Goal: Task Accomplishment & Management: Complete application form

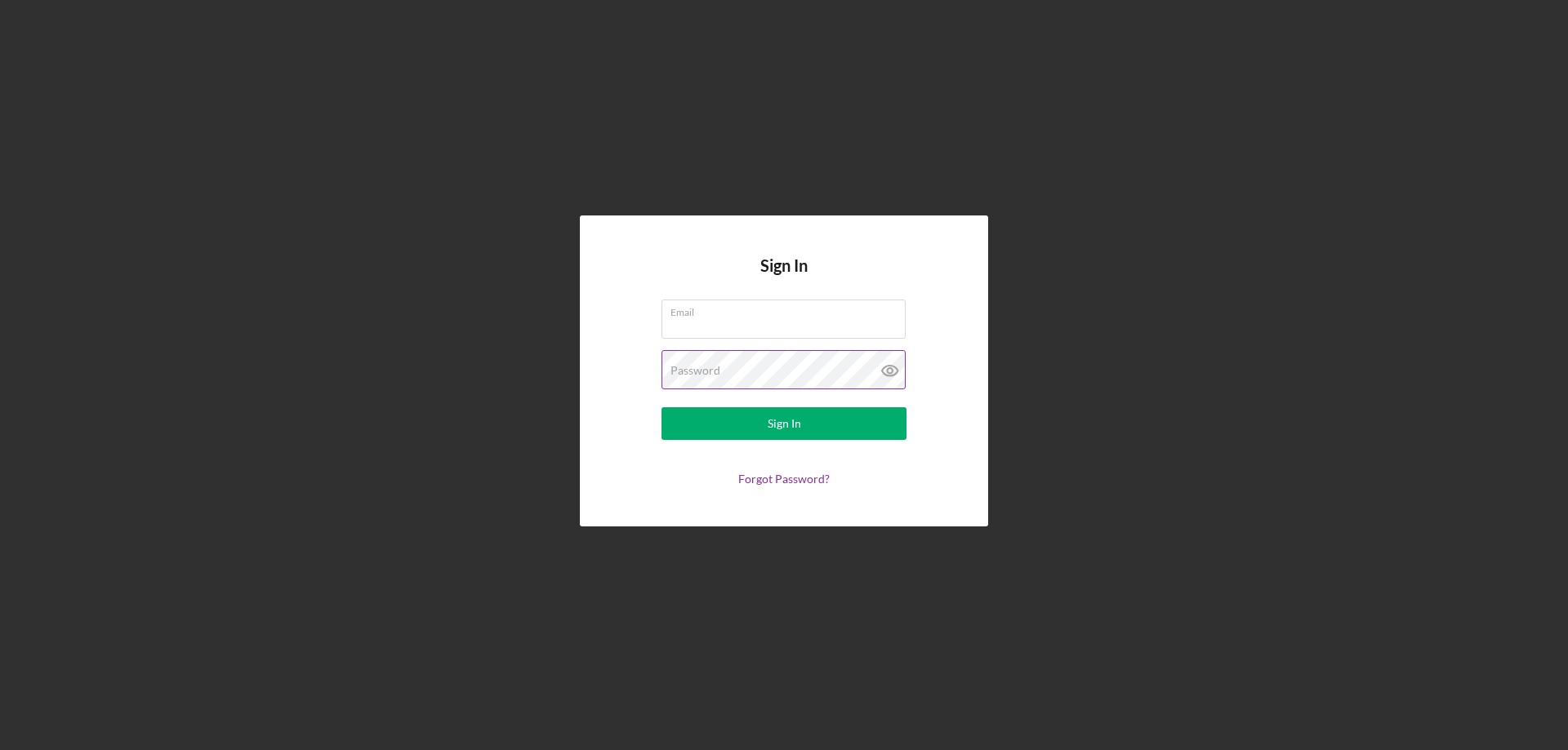
type input "[EMAIL_ADDRESS][DOMAIN_NAME]"
click at [889, 369] on icon at bounding box center [889, 371] width 5 height 5
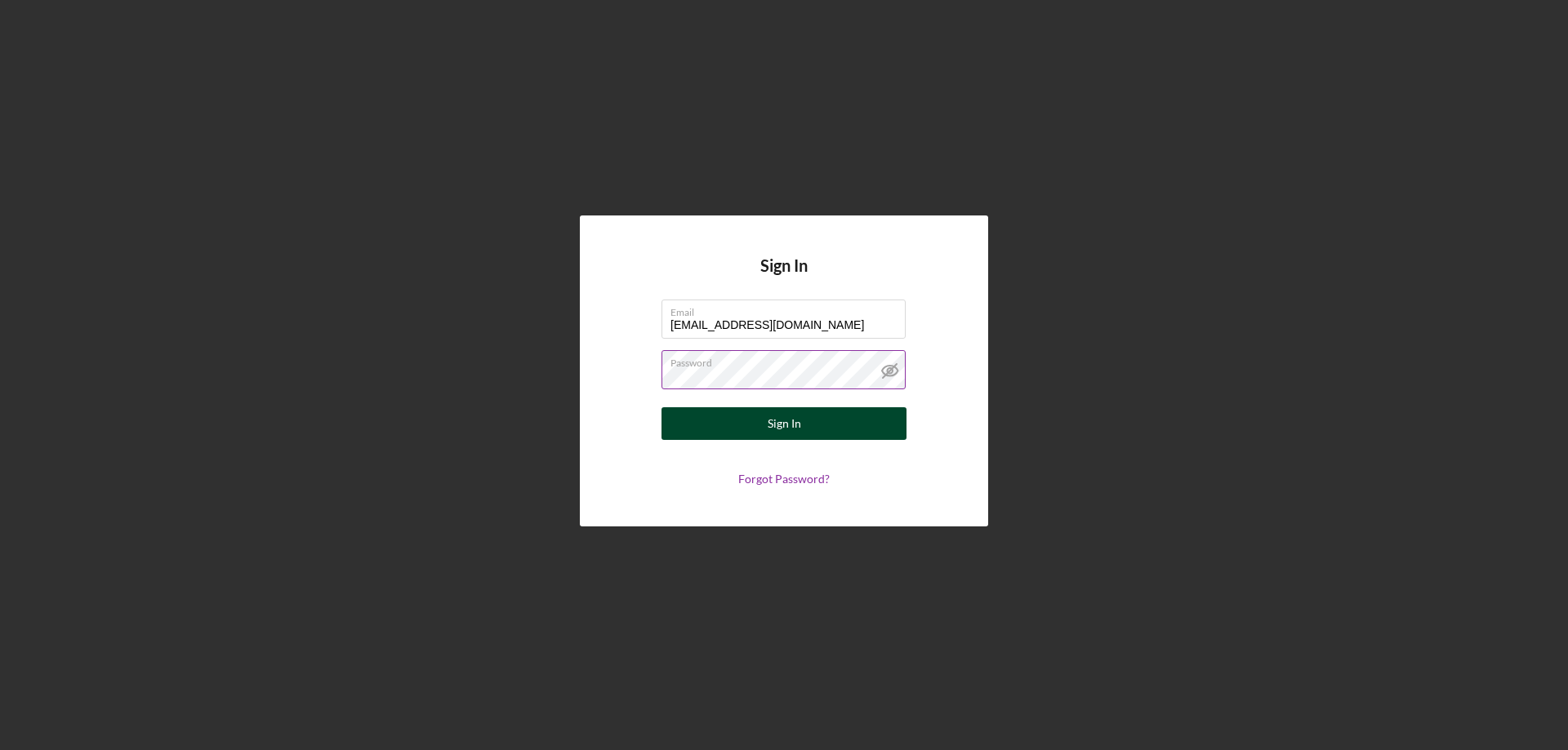
click at [821, 426] on button "Sign In" at bounding box center [784, 423] width 245 height 33
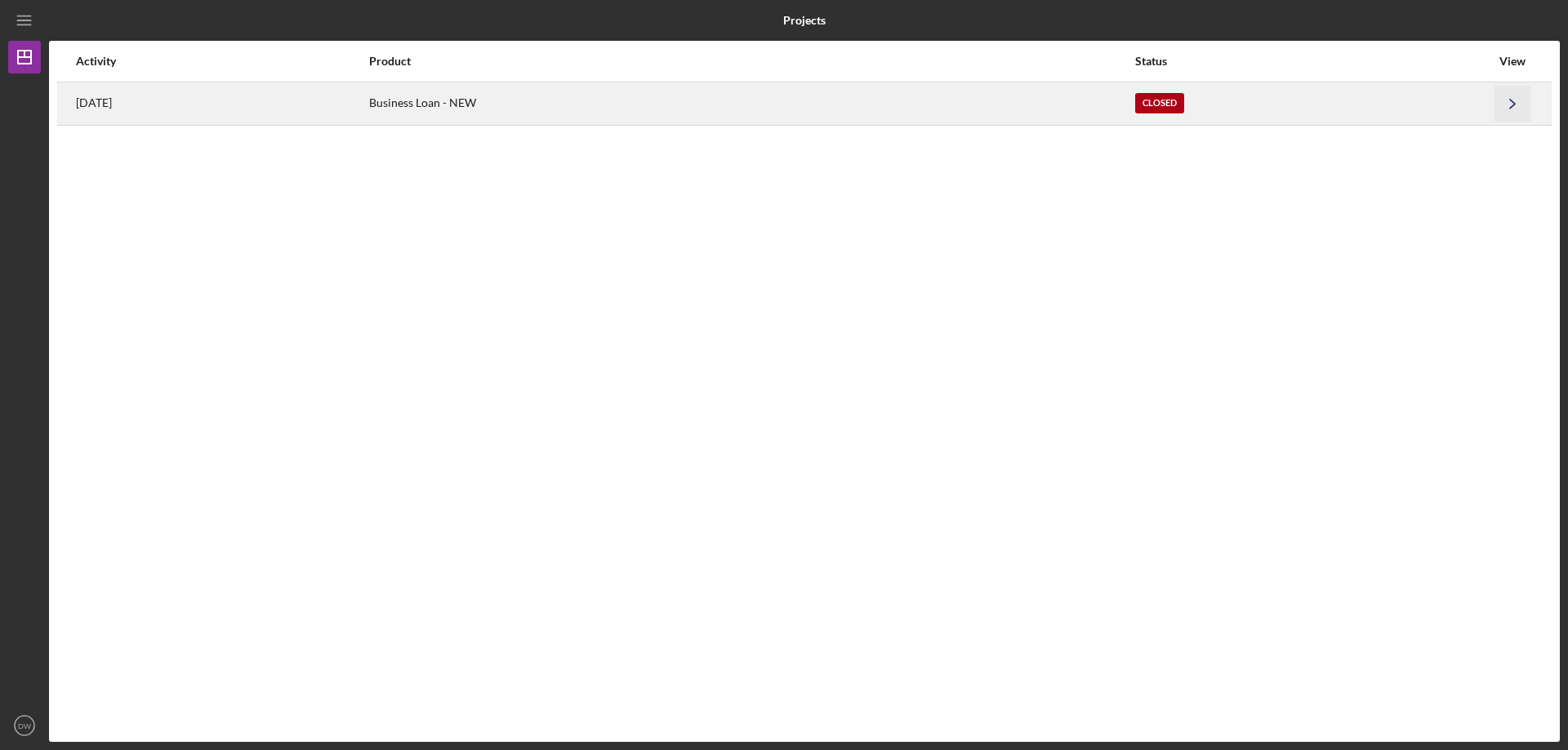
click at [1512, 103] on icon "Icon/Navigate" at bounding box center [1512, 103] width 37 height 37
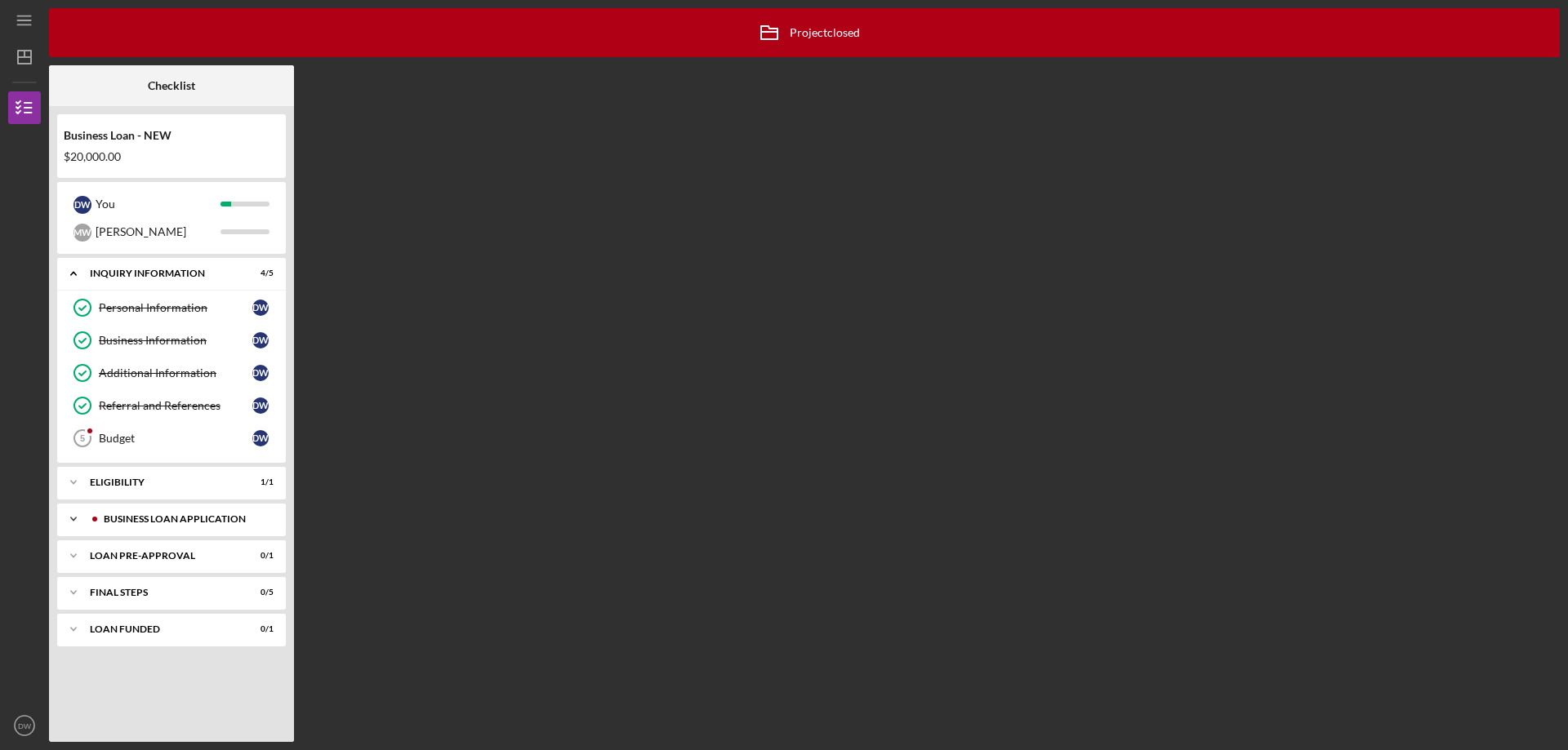
click at [164, 513] on div "Icon/Expander BUSINESS LOAN APPLICATION 1 / 15" at bounding box center [171, 519] width 229 height 33
